Goal: Information Seeking & Learning: Learn about a topic

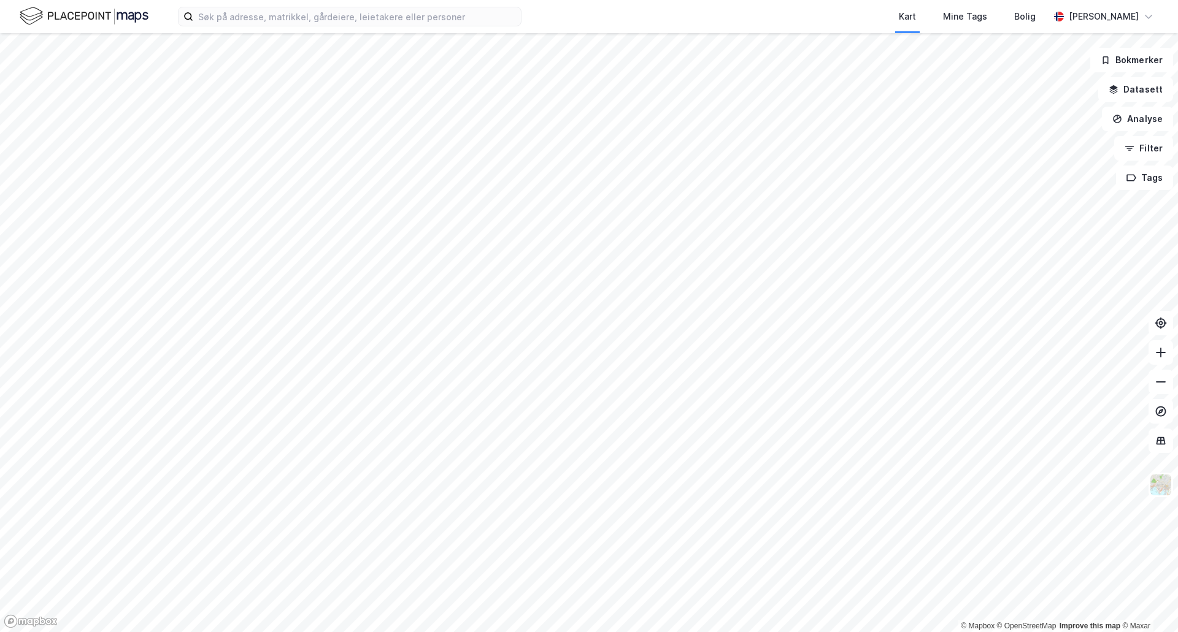
click at [259, 29] on div "Kart Mine Tags Bolig [PERSON_NAME]" at bounding box center [589, 16] width 1178 height 33
click at [264, 21] on input at bounding box center [357, 16] width 328 height 18
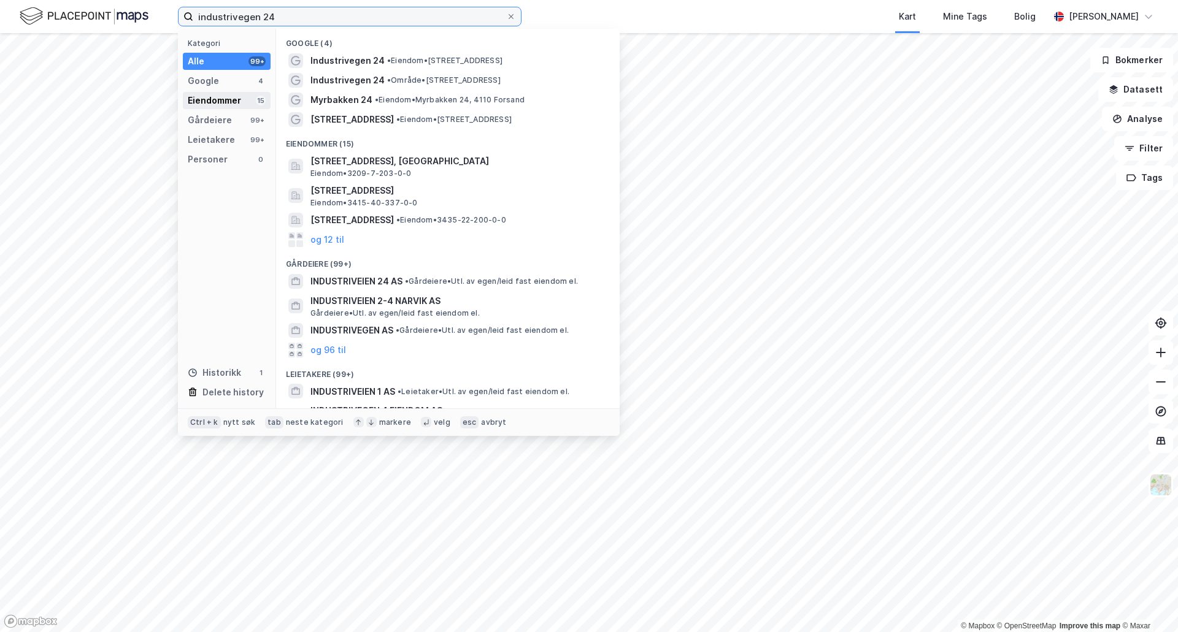
type input "industrivegen 24"
click at [237, 94] on div "Eiendommer" at bounding box center [214, 100] width 53 height 15
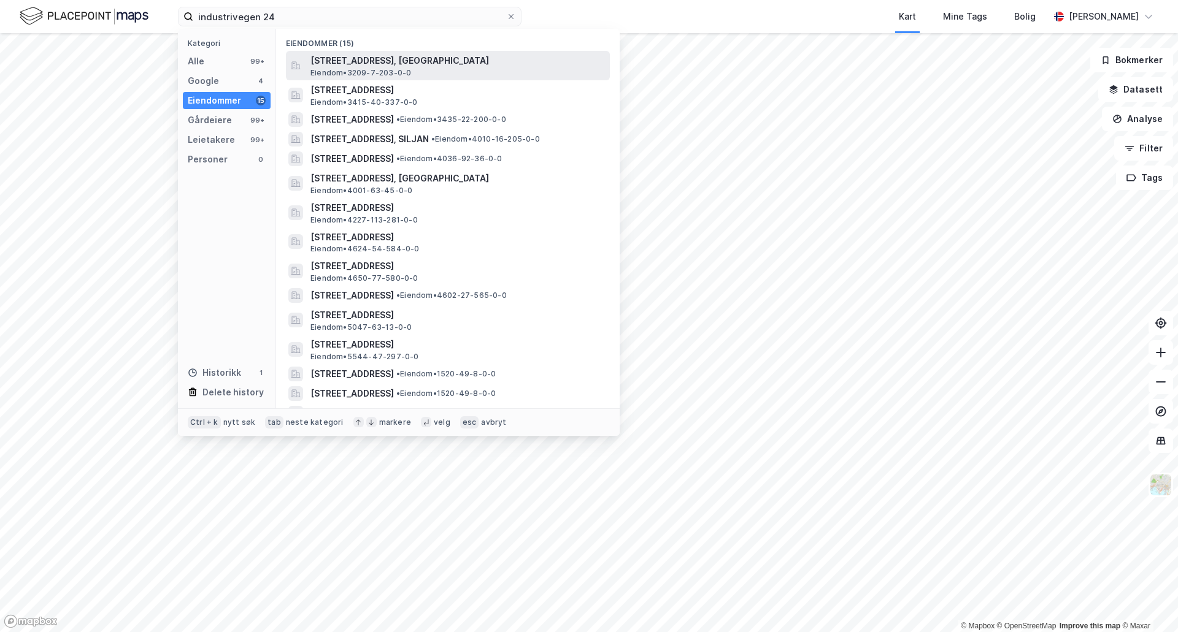
click at [321, 58] on span "[STREET_ADDRESS], [GEOGRAPHIC_DATA]" at bounding box center [457, 60] width 294 height 15
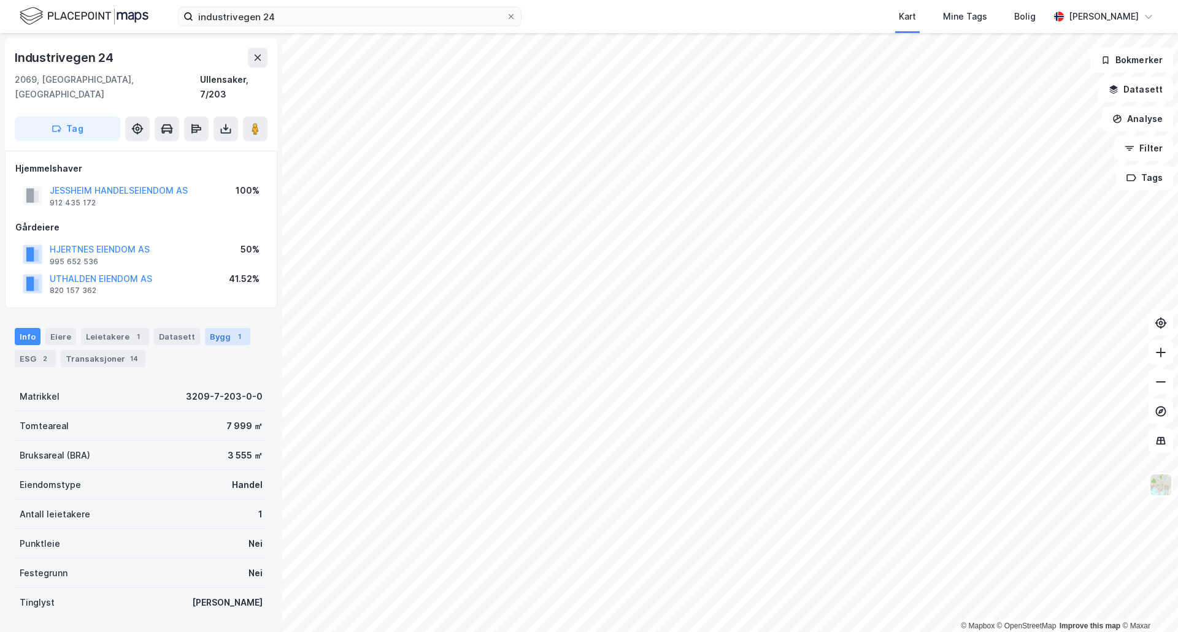
click at [233, 331] on div "1" at bounding box center [239, 337] width 12 height 12
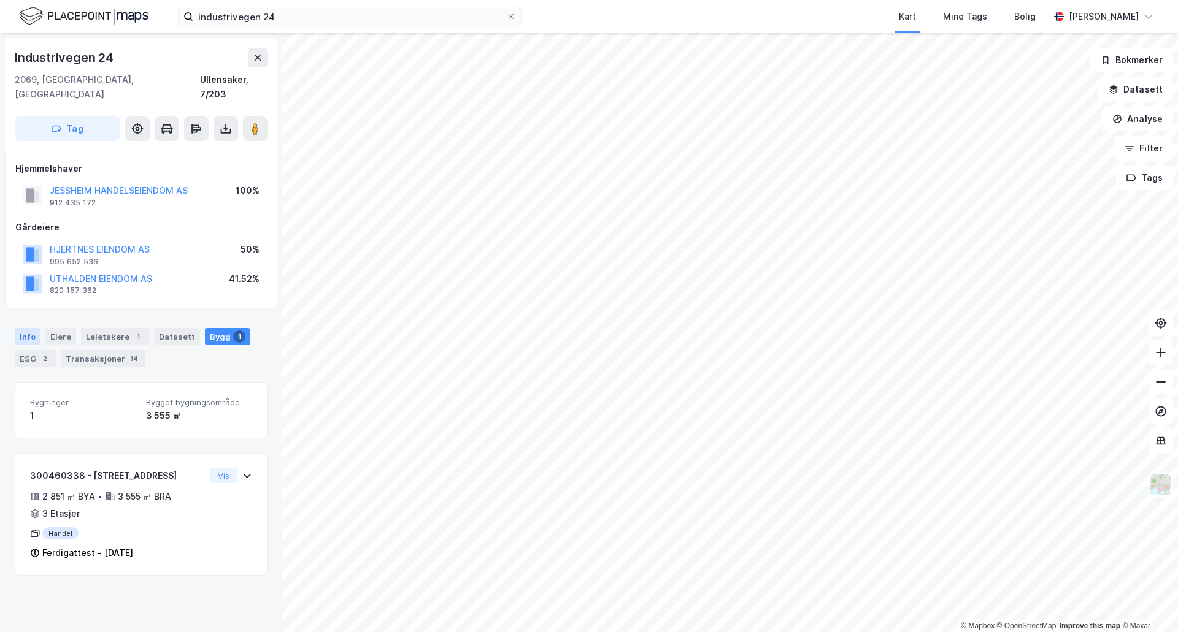
click at [29, 328] on div "Info" at bounding box center [28, 336] width 26 height 17
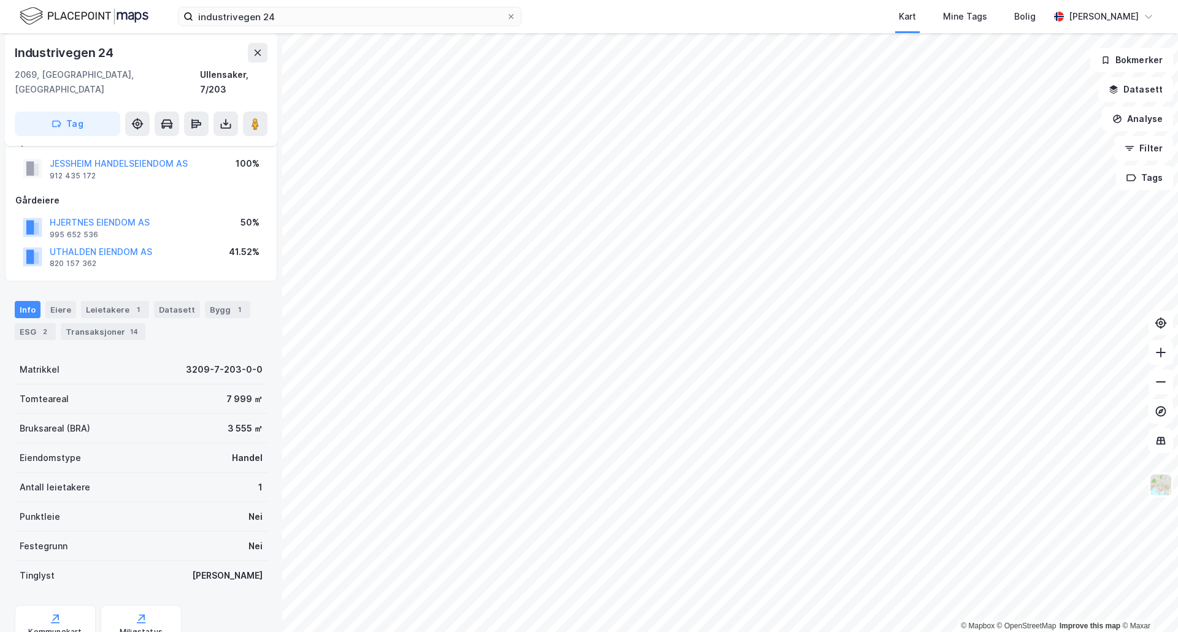
scroll to position [64, 0]
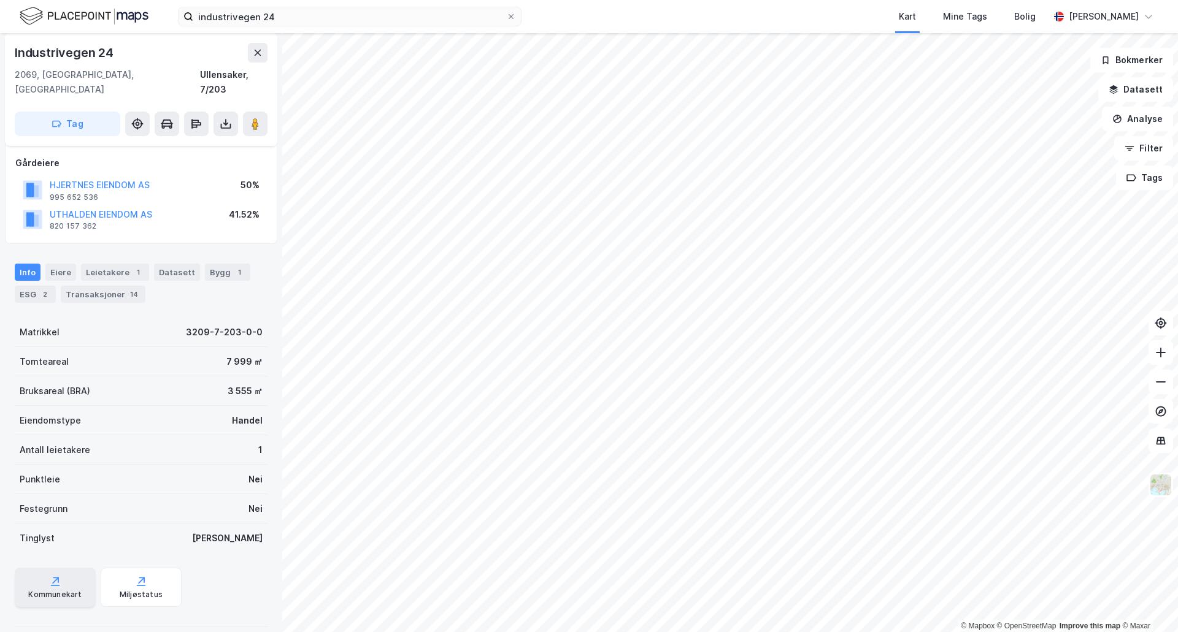
click at [59, 590] on div "Kommunekart" at bounding box center [54, 595] width 53 height 10
